Goal: Task Accomplishment & Management: Manage account settings

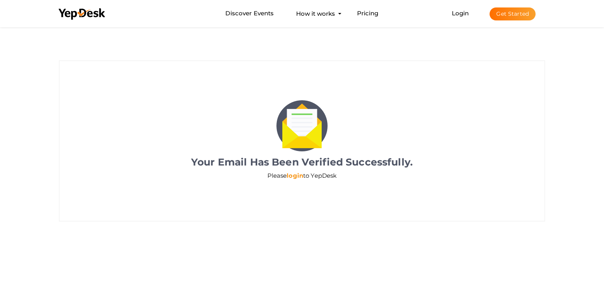
click at [292, 174] on link "login" at bounding box center [295, 175] width 17 height 7
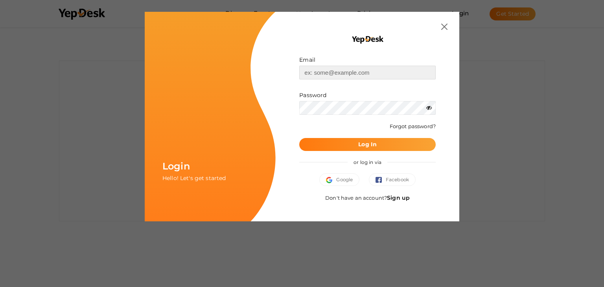
type input "muhammedn.es25@duk.ac.in"
click at [371, 143] on b "Log In" at bounding box center [367, 144] width 18 height 7
